Goal: Task Accomplishment & Management: Manage account settings

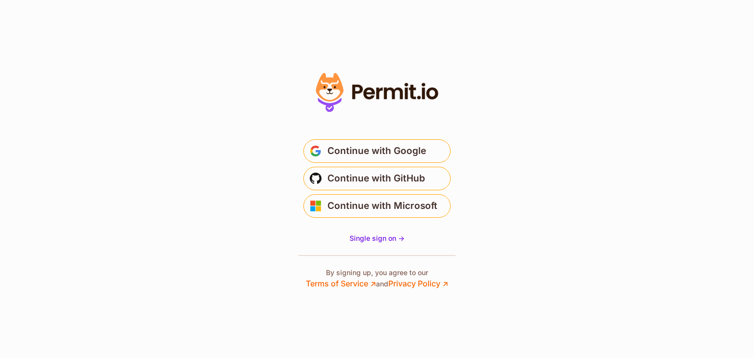
click at [415, 139] on button "Continue with Google" at bounding box center [376, 151] width 147 height 24
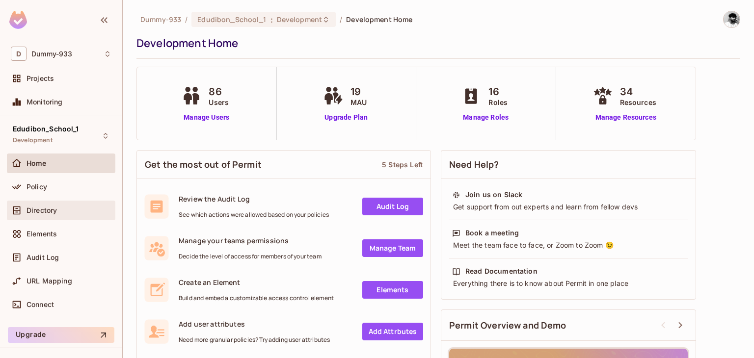
click at [46, 201] on div "Directory" at bounding box center [61, 211] width 108 height 20
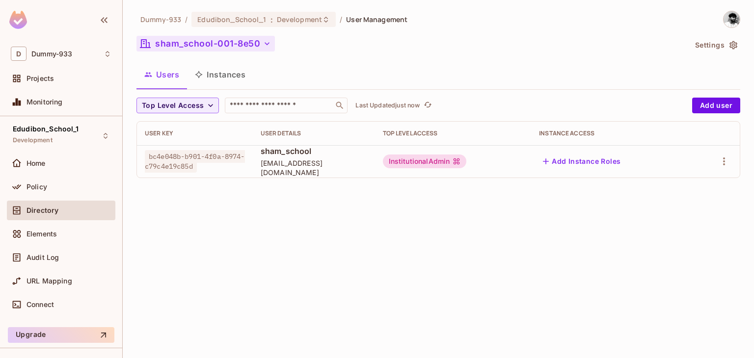
click at [265, 44] on icon "button" at bounding box center [267, 44] width 10 height 10
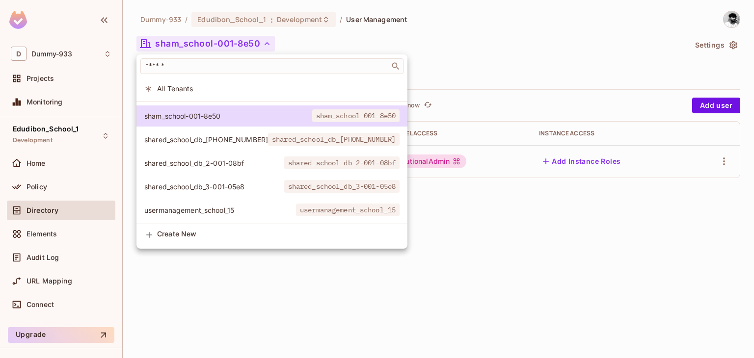
scroll to position [1010, 0]
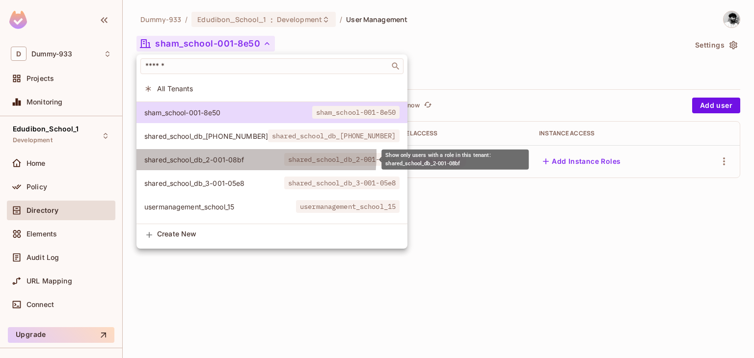
click at [183, 154] on li "shared_school_db_2-001-08bf shared_school_db_2-001-08bf" at bounding box center [271, 159] width 271 height 21
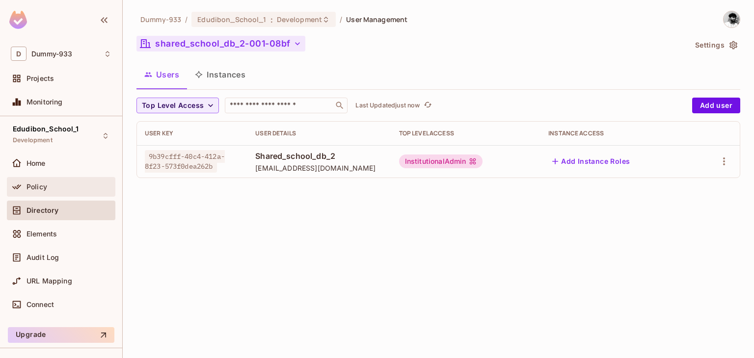
click at [45, 183] on span "Policy" at bounding box center [36, 187] width 21 height 8
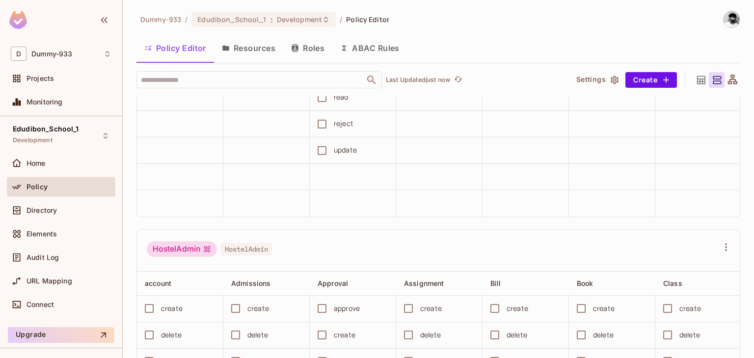
scroll to position [2252, 0]
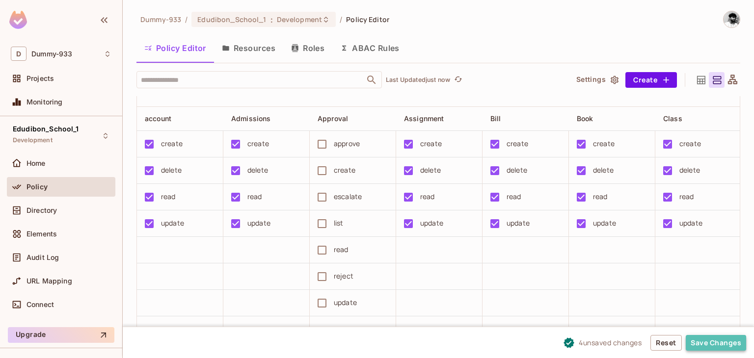
click at [711, 340] on button "Save Changes" at bounding box center [716, 343] width 60 height 16
